Goal: Task Accomplishment & Management: Manage account settings

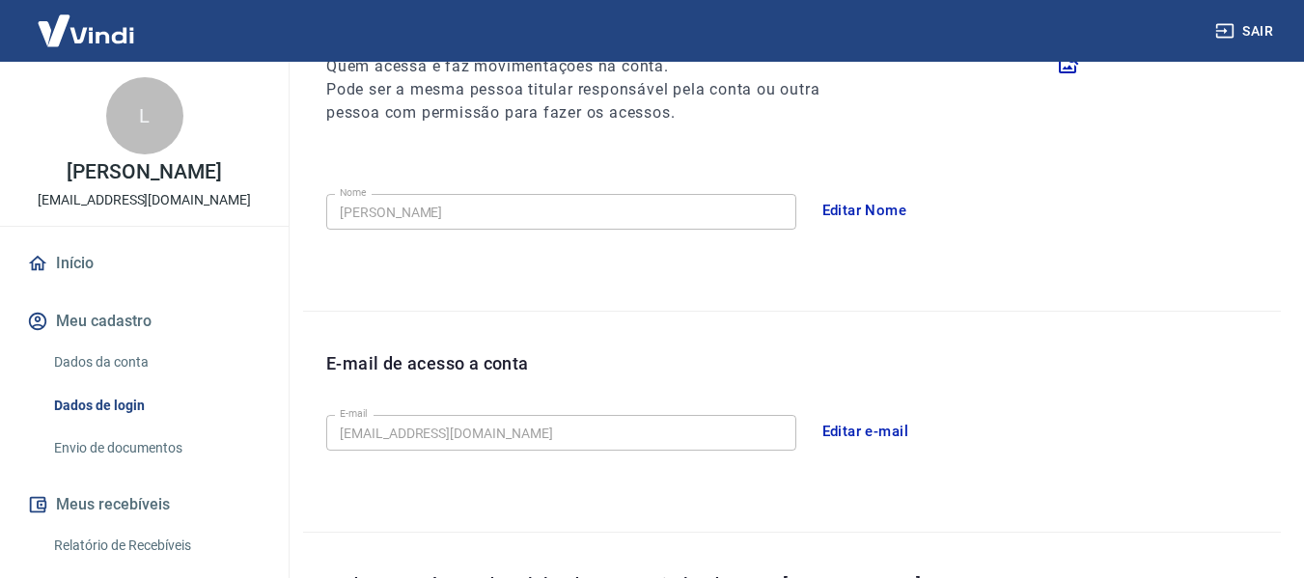
scroll to position [79, 0]
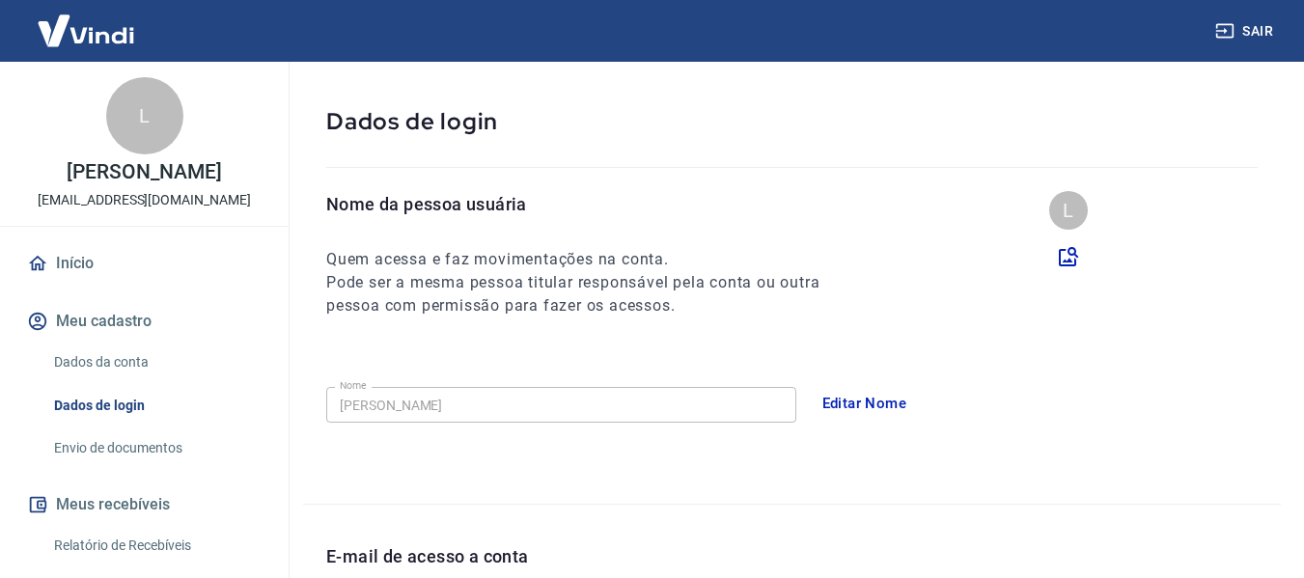
click at [139, 346] on link "Dados da conta" at bounding box center [155, 363] width 219 height 40
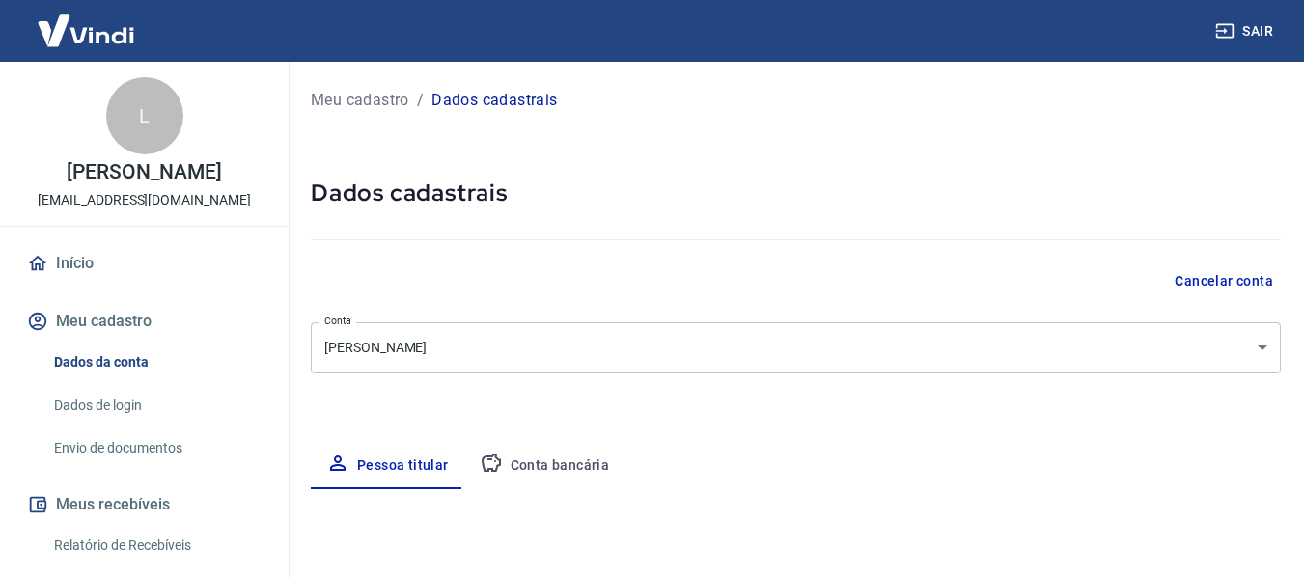
select select "PR"
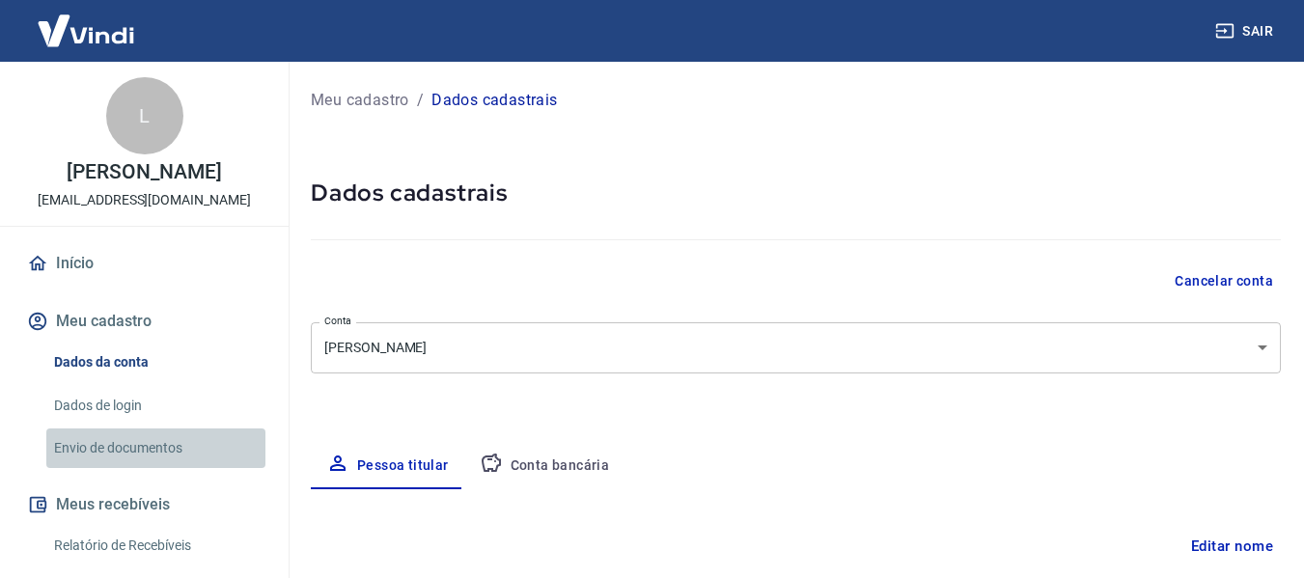
click at [169, 437] on link "Envio de documentos" at bounding box center [155, 449] width 219 height 40
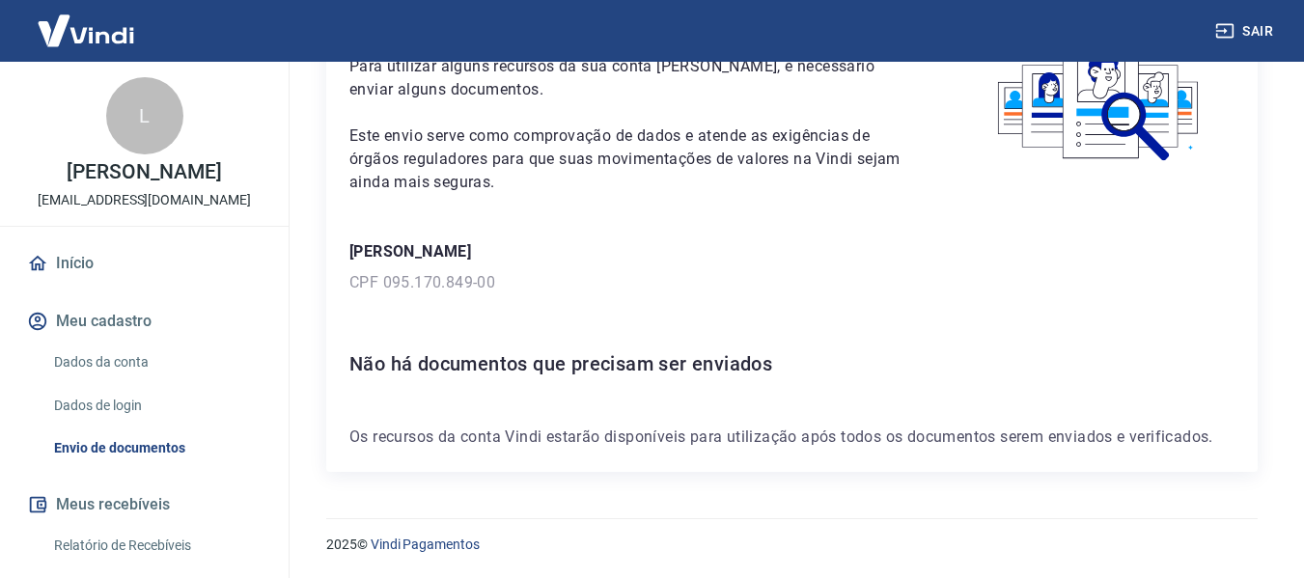
click at [79, 264] on link "Início" at bounding box center [144, 263] width 242 height 42
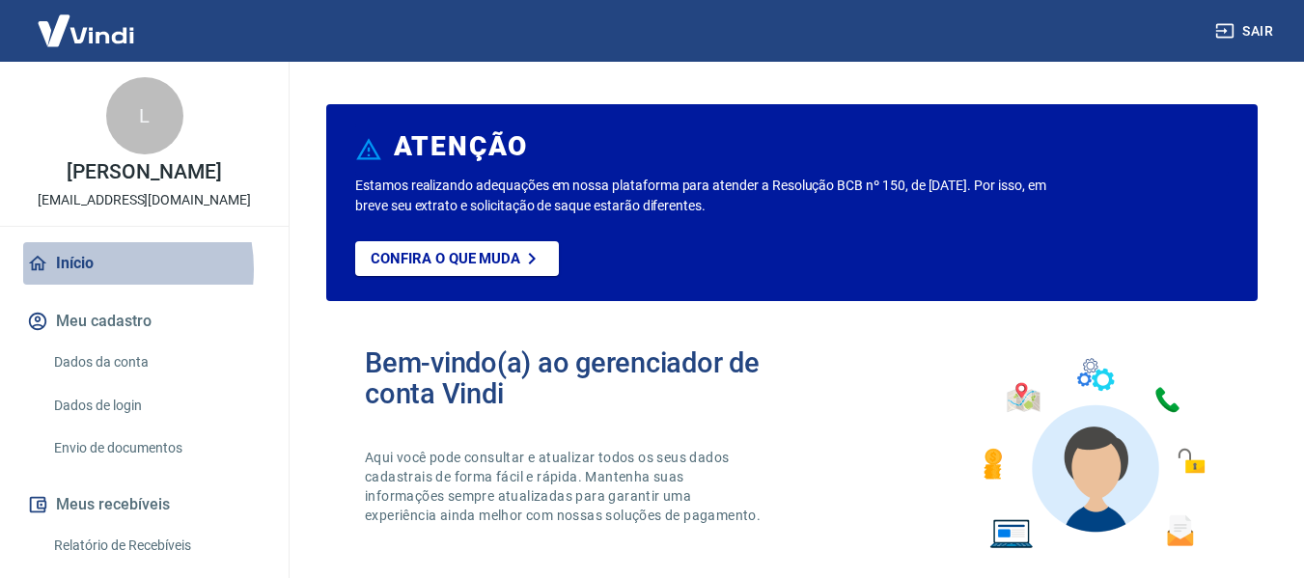
click at [90, 269] on link "Início" at bounding box center [144, 263] width 242 height 42
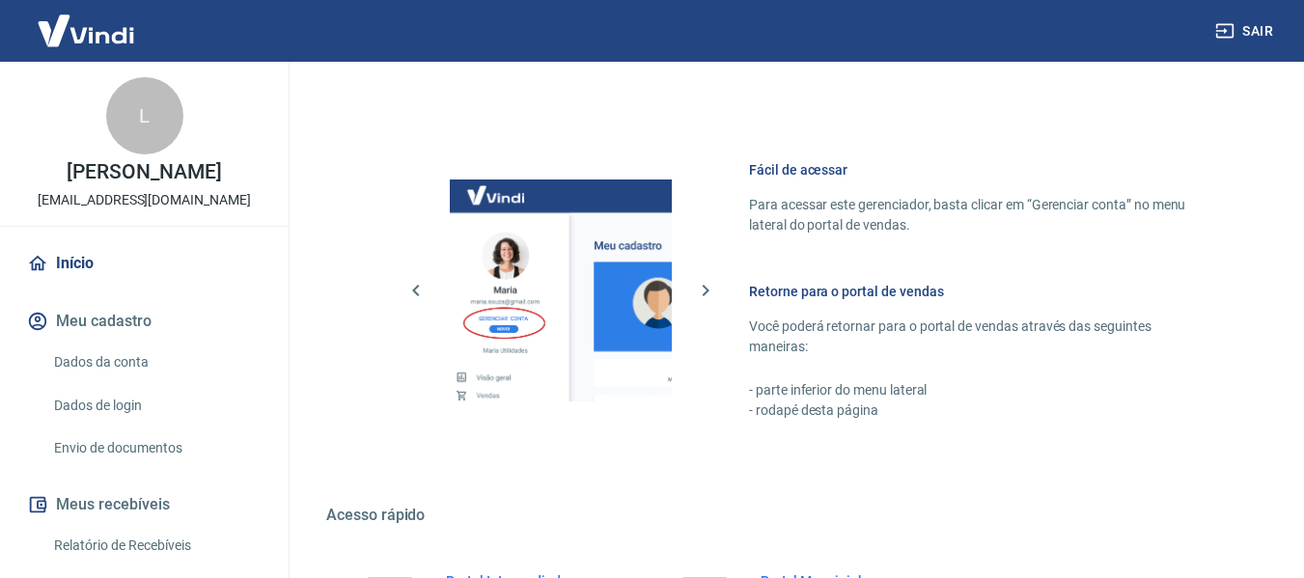
scroll to position [1206, 0]
